Goal: Task Accomplishment & Management: Manage account settings

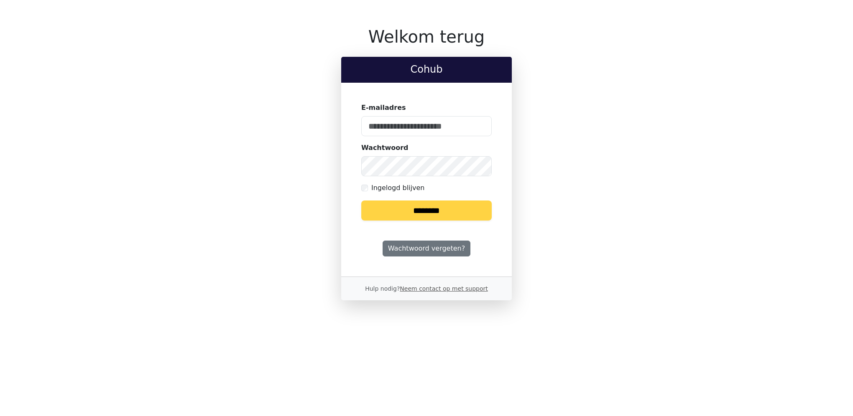
drag, startPoint x: 405, startPoint y: 130, endPoint x: 441, endPoint y: 122, distance: 37.3
click at [406, 130] on input "E-mailadres" at bounding box center [426, 126] width 130 height 20
click at [482, 125] on keeper-lock "Open Keeper Popup" at bounding box center [480, 126] width 10 height 10
click at [480, 128] on keeper-lock "Open Keeper Popup" at bounding box center [480, 126] width 10 height 10
type input "**********"
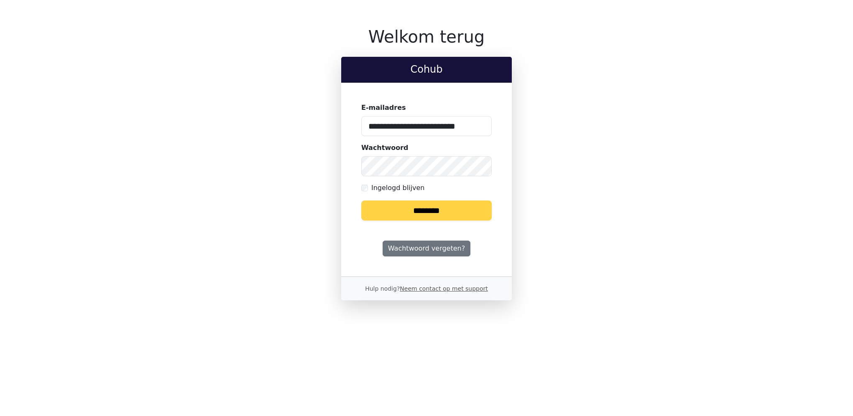
click at [417, 214] on input "********" at bounding box center [426, 211] width 130 height 20
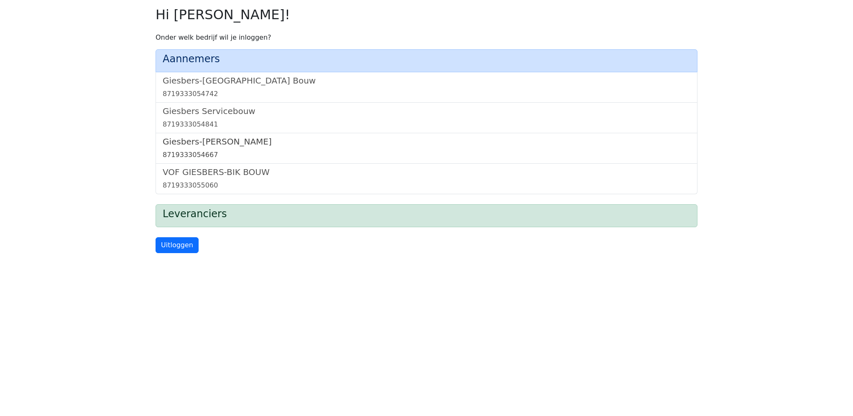
click at [237, 148] on link "Giesbers-Wijchen Bouw 8719333054667" at bounding box center [427, 148] width 528 height 23
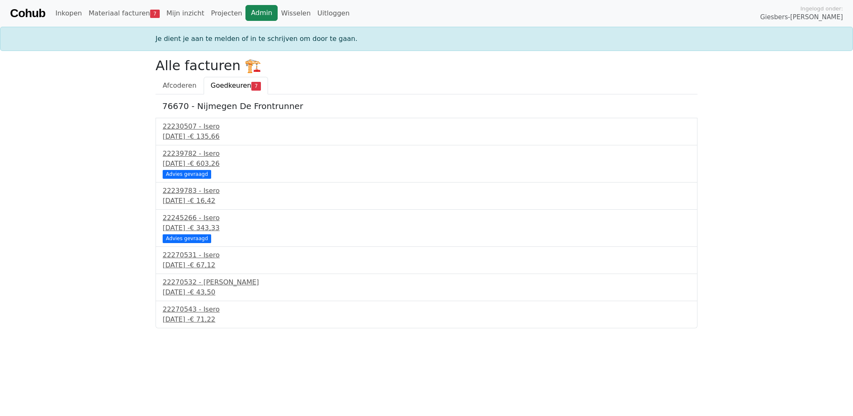
click at [249, 13] on link "Admin" at bounding box center [261, 13] width 32 height 16
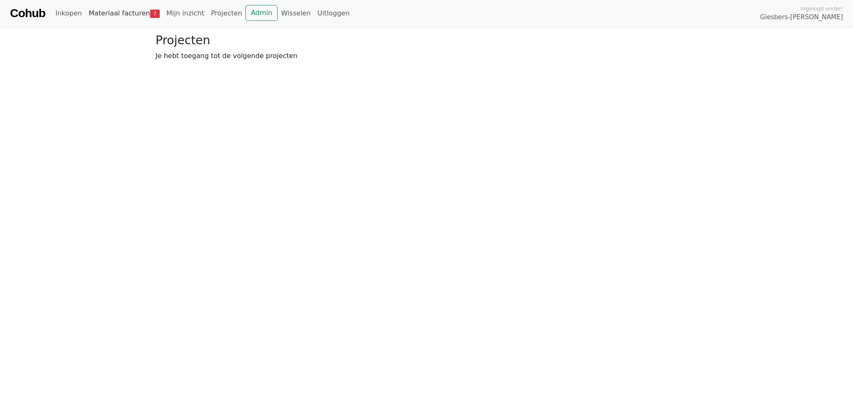
click at [136, 13] on link "Materiaal facturen 7" at bounding box center [124, 13] width 78 height 17
click at [222, 60] on span "Goedkeuren" at bounding box center [231, 61] width 41 height 8
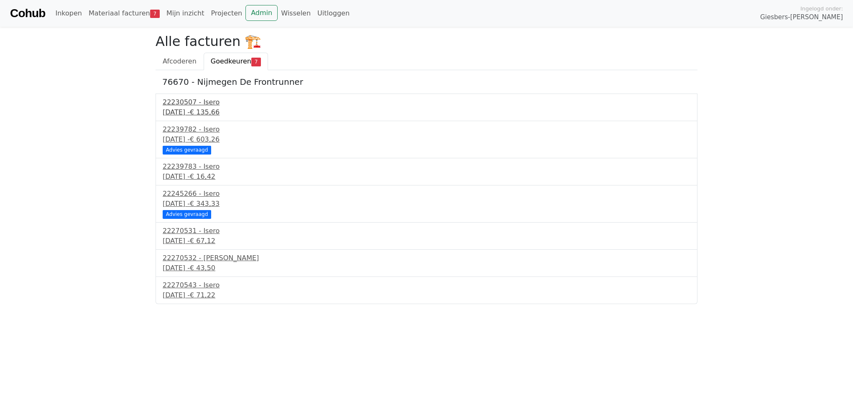
click at [197, 112] on div "16 september 2025 - € 135,66" at bounding box center [427, 112] width 528 height 10
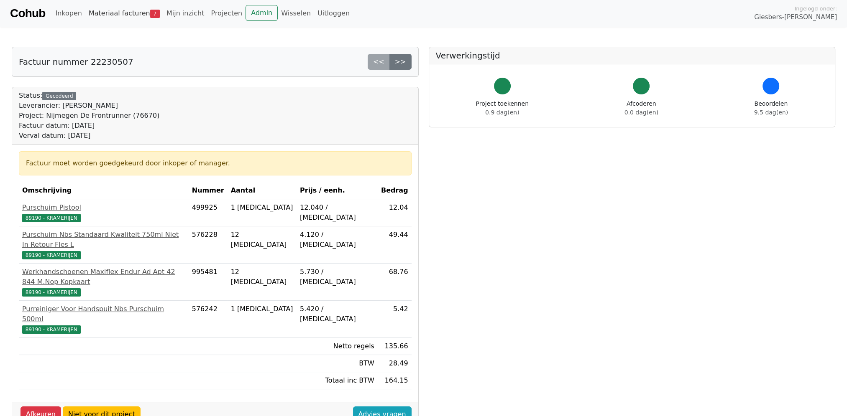
click at [136, 14] on link "Materiaal facturen 7" at bounding box center [124, 13] width 78 height 17
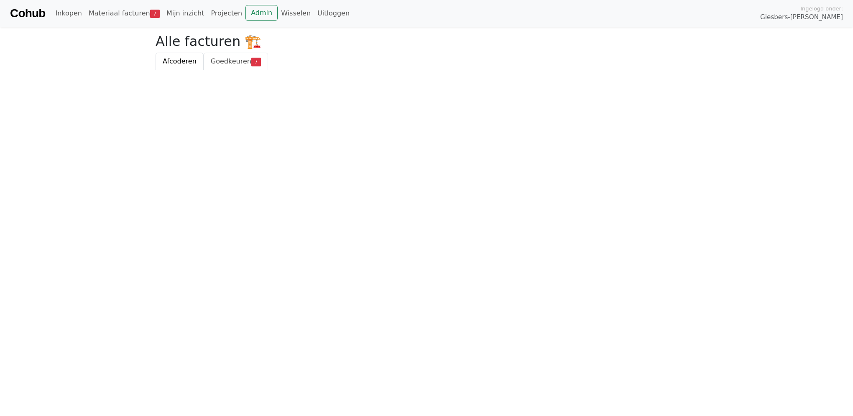
click at [236, 62] on span "Goedkeuren" at bounding box center [231, 61] width 41 height 8
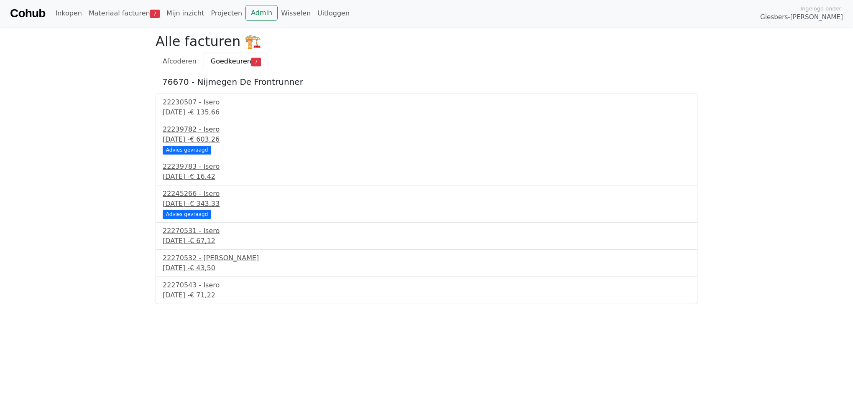
click at [221, 135] on div "[DATE] - € 603,26" at bounding box center [427, 140] width 528 height 10
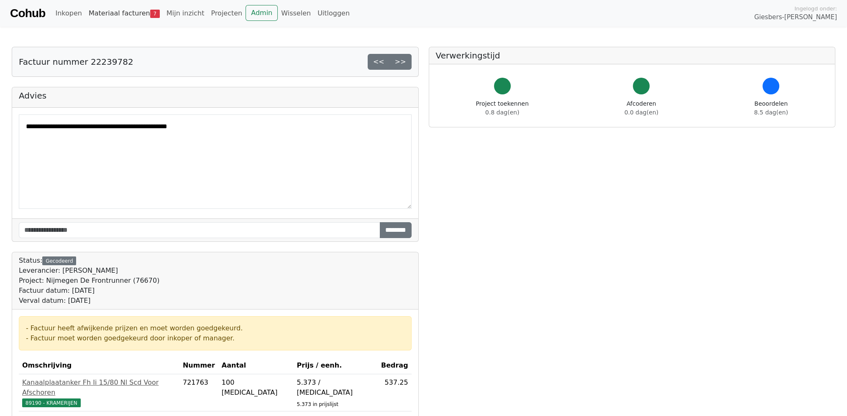
click at [128, 15] on link "Materiaal facturen 7" at bounding box center [124, 13] width 78 height 17
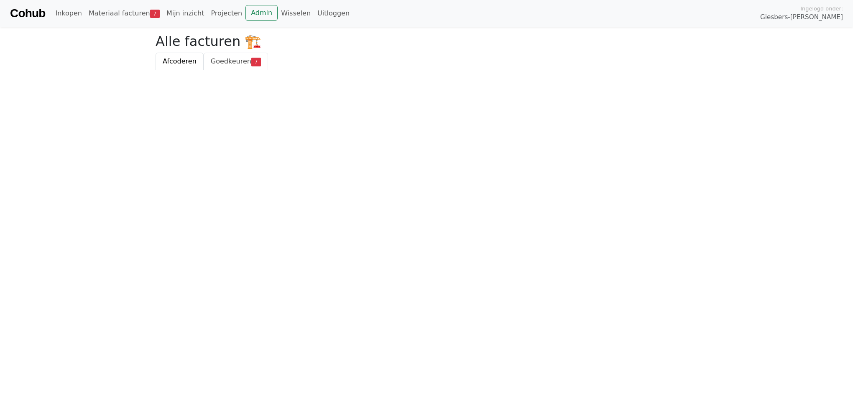
click at [213, 64] on span "Goedkeuren" at bounding box center [231, 61] width 41 height 8
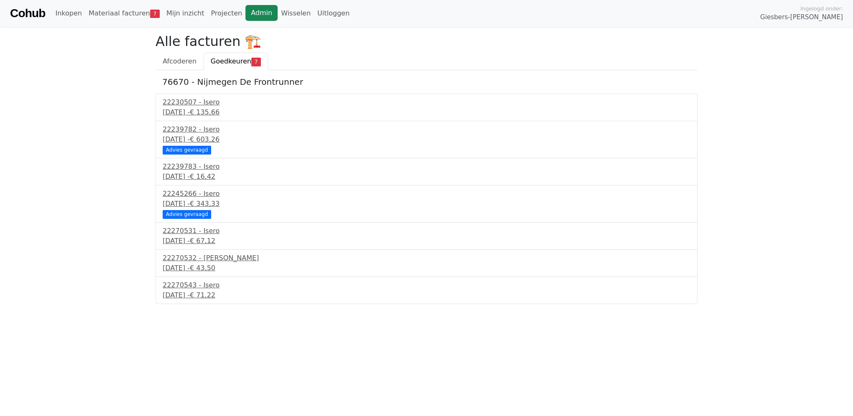
click at [250, 12] on link "Admin" at bounding box center [261, 13] width 32 height 16
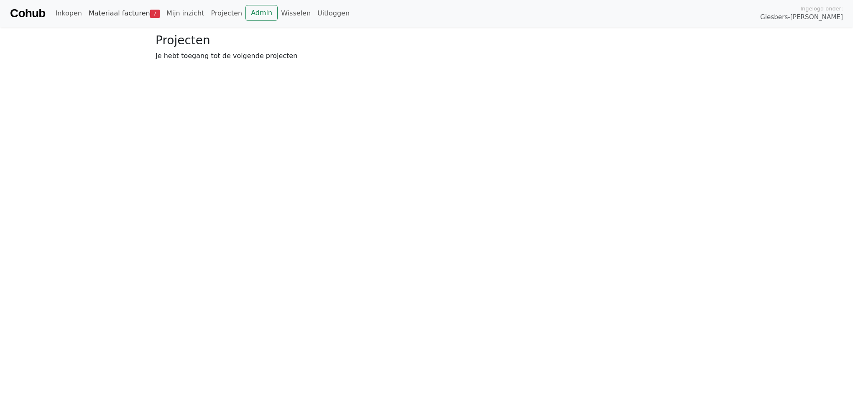
click at [124, 11] on link "Materiaal facturen 7" at bounding box center [124, 13] width 78 height 17
click at [223, 65] on span "Goedkeuren" at bounding box center [231, 61] width 41 height 8
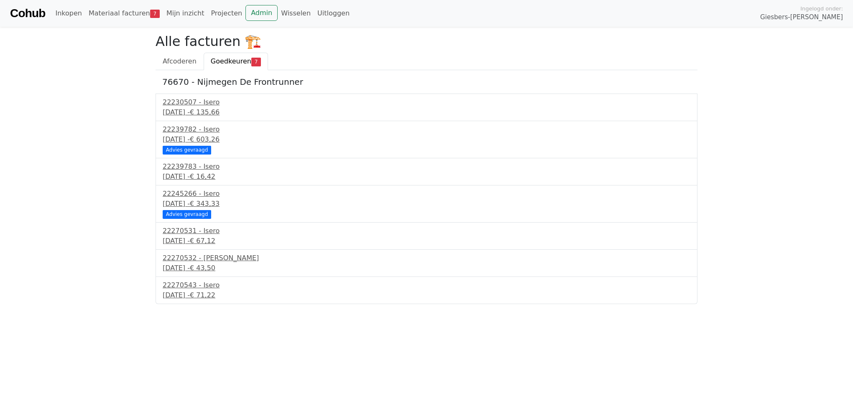
click at [700, 250] on div "Alle facturen 🏗️ Afcoderen Goedkeuren 7 76670 - Nijmegen De Frontrunner 2223050…" at bounding box center [427, 168] width 552 height 271
click at [222, 112] on div "[DATE] - € 135,66" at bounding box center [427, 112] width 528 height 10
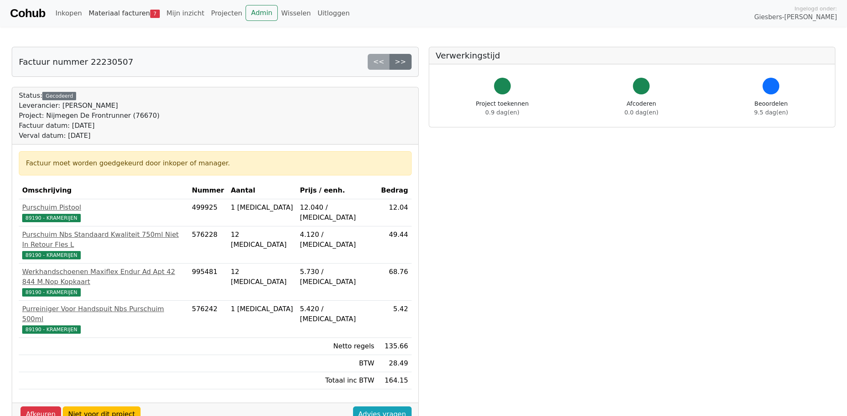
click at [99, 12] on link "Materiaal facturen 7" at bounding box center [124, 13] width 78 height 17
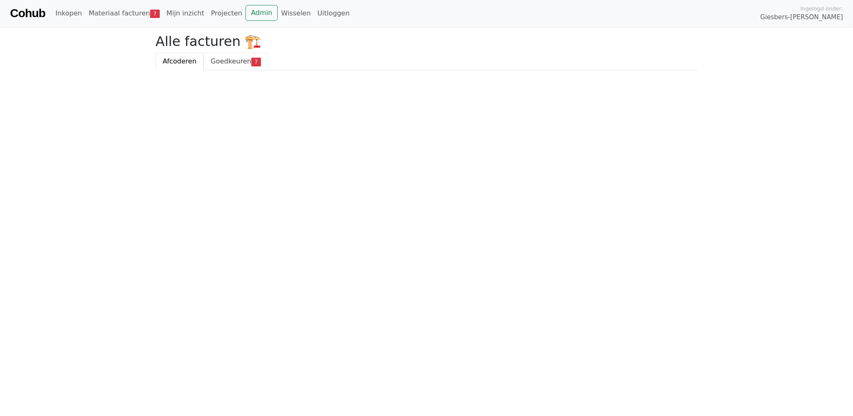
click at [227, 60] on span "Goedkeuren" at bounding box center [231, 61] width 41 height 8
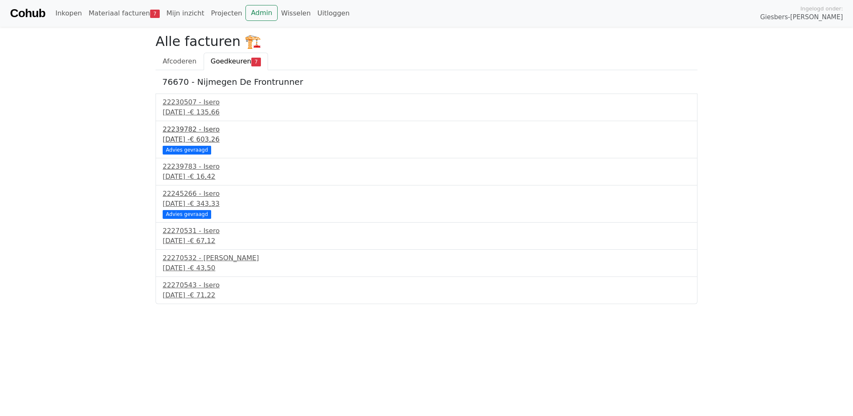
click at [192, 140] on div "[DATE] - € 603,26" at bounding box center [427, 140] width 528 height 10
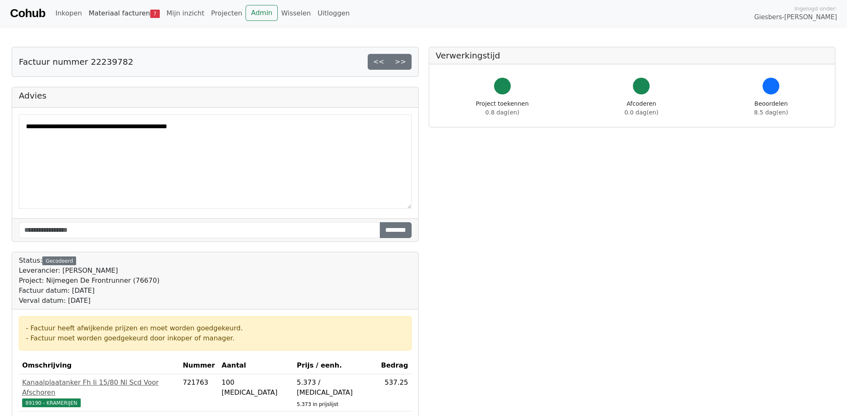
click at [125, 13] on link "Materiaal facturen 7" at bounding box center [124, 13] width 78 height 17
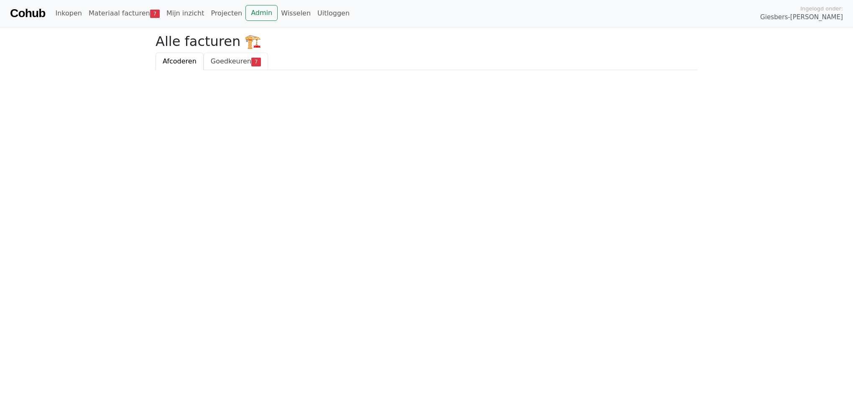
click at [232, 62] on span "Goedkeuren" at bounding box center [231, 61] width 41 height 8
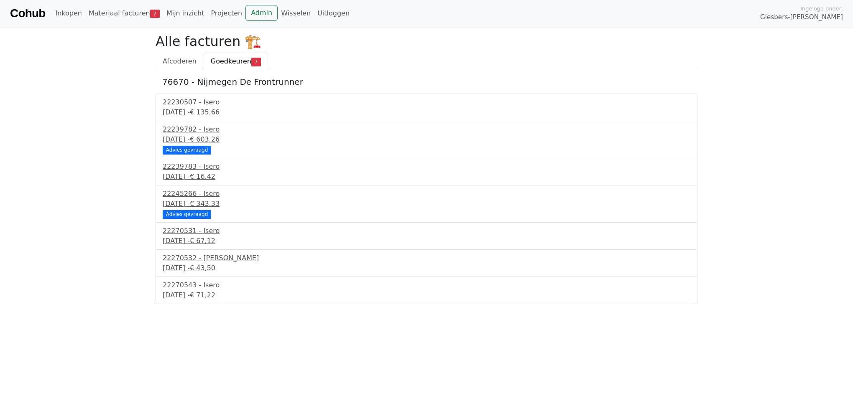
click at [224, 110] on div "16 september 2025 - € 135,66" at bounding box center [427, 112] width 528 height 10
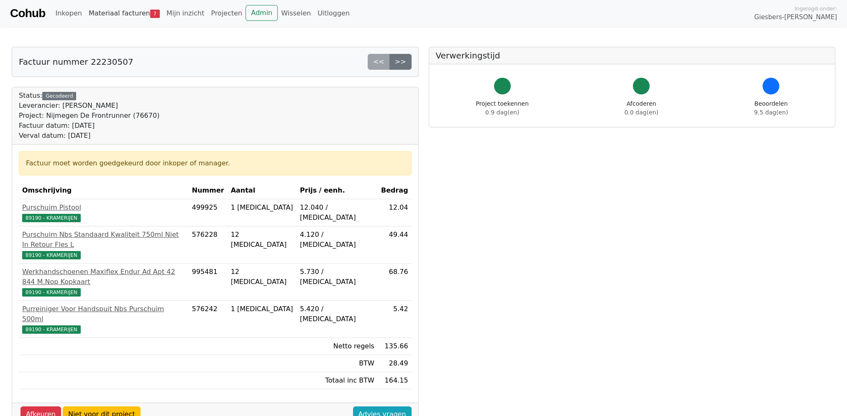
click at [119, 15] on link "Materiaal facturen 7" at bounding box center [124, 13] width 78 height 17
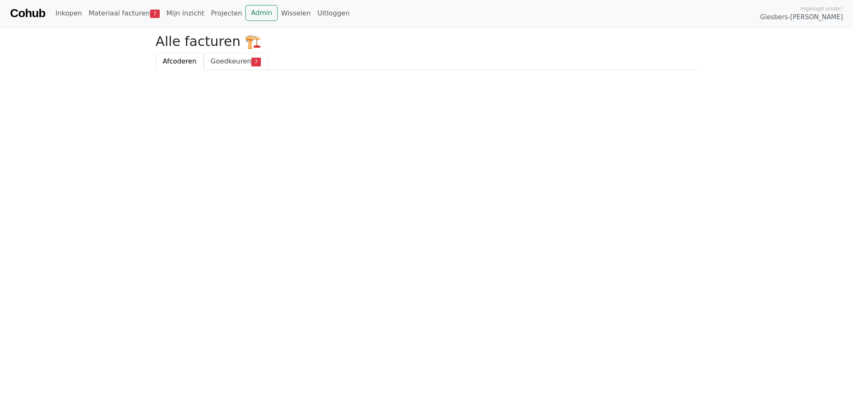
click at [226, 63] on span "Goedkeuren" at bounding box center [231, 61] width 41 height 8
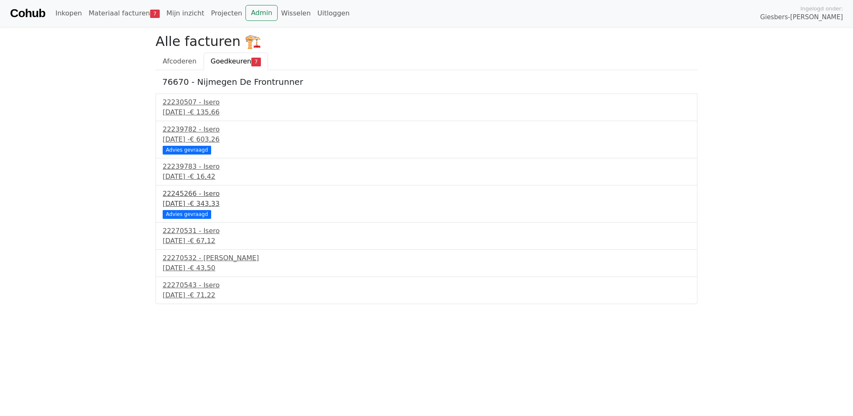
click at [201, 201] on div "19 september 2025 - € 343,33" at bounding box center [427, 204] width 528 height 10
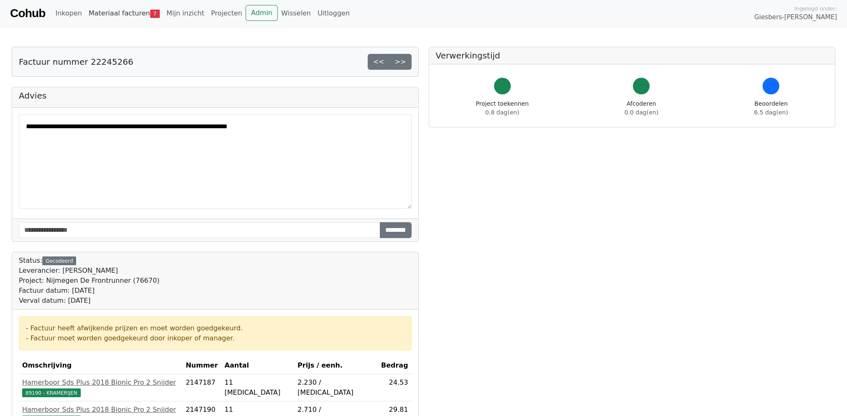
click at [117, 10] on link "Materiaal facturen 7" at bounding box center [124, 13] width 78 height 17
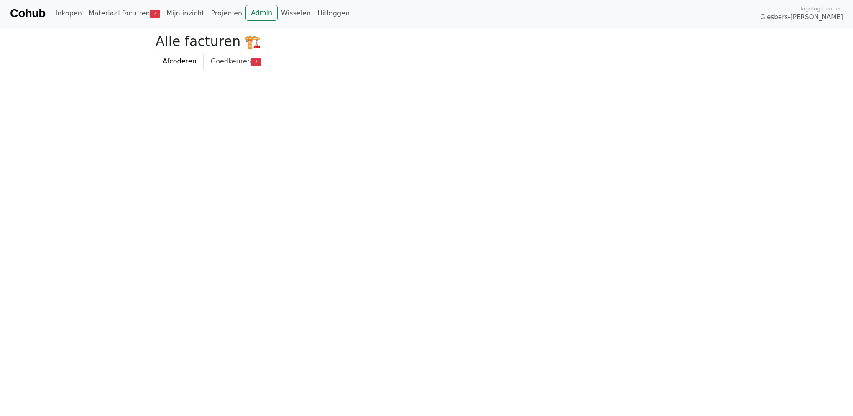
click at [229, 57] on span "Goedkeuren" at bounding box center [231, 61] width 41 height 8
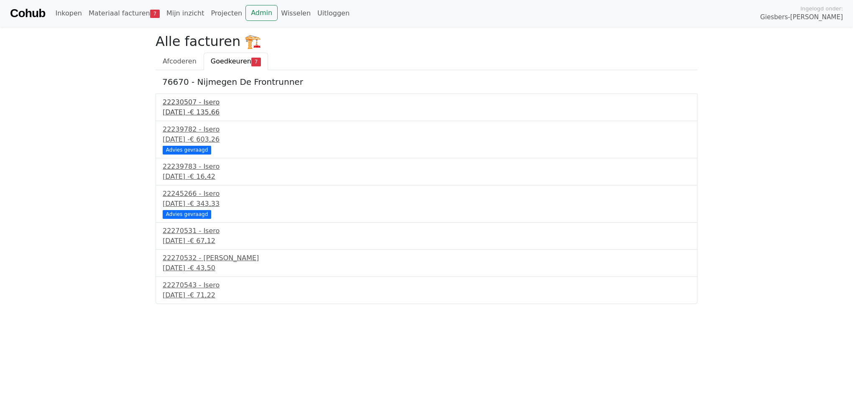
click at [211, 116] on div "[DATE] - € 135,66" at bounding box center [427, 112] width 528 height 10
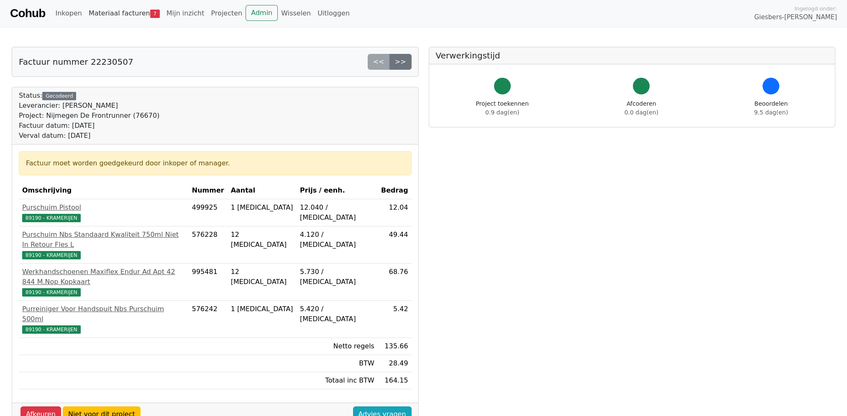
click at [118, 13] on link "Materiaal facturen 7" at bounding box center [124, 13] width 78 height 17
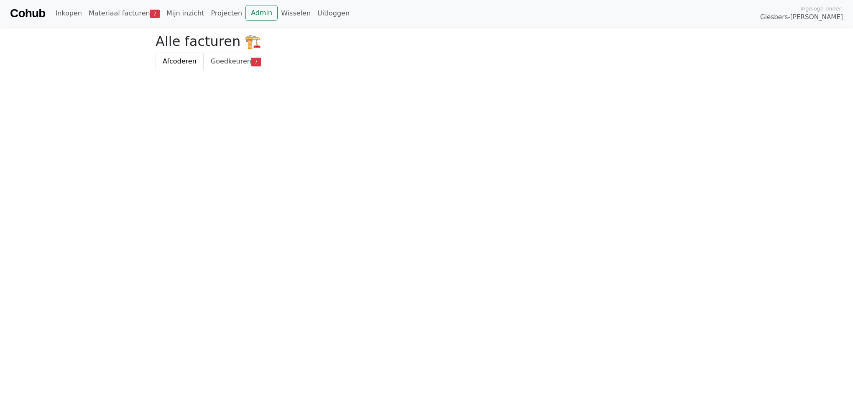
click at [216, 61] on span "Goedkeuren" at bounding box center [231, 61] width 41 height 8
